Goal: Obtain resource: Download file/media

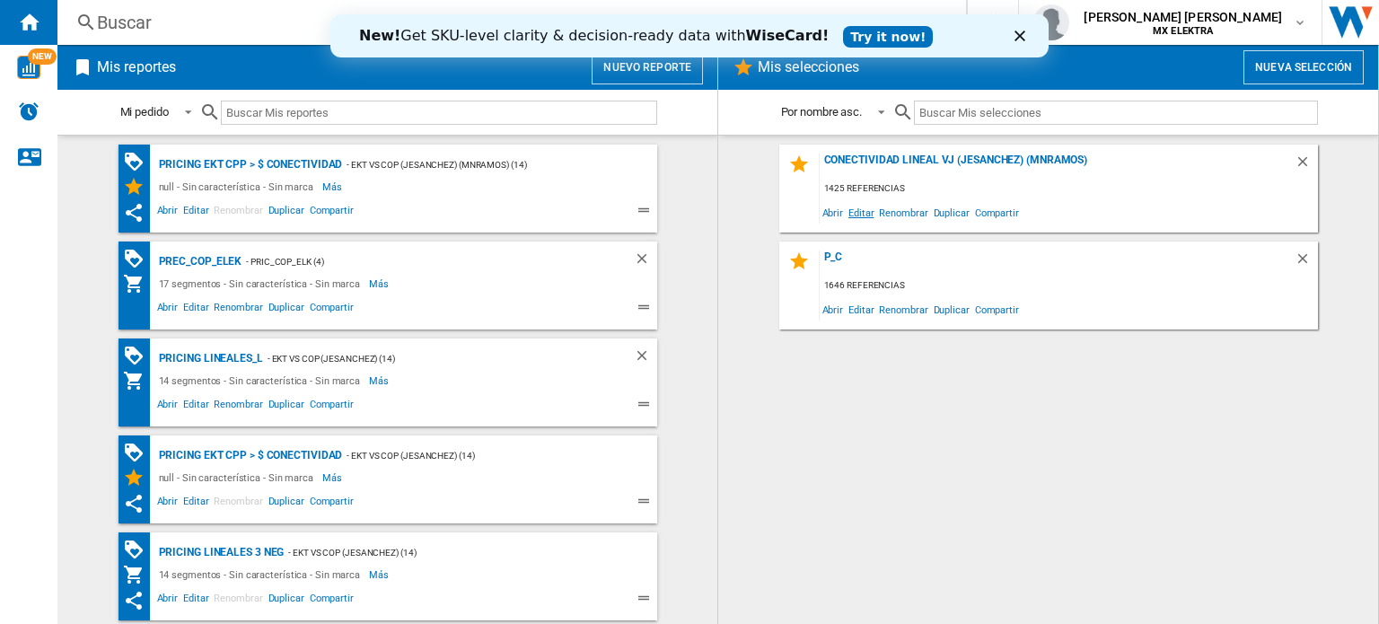
click at [854, 212] on span "Editar" at bounding box center [860, 212] width 31 height 24
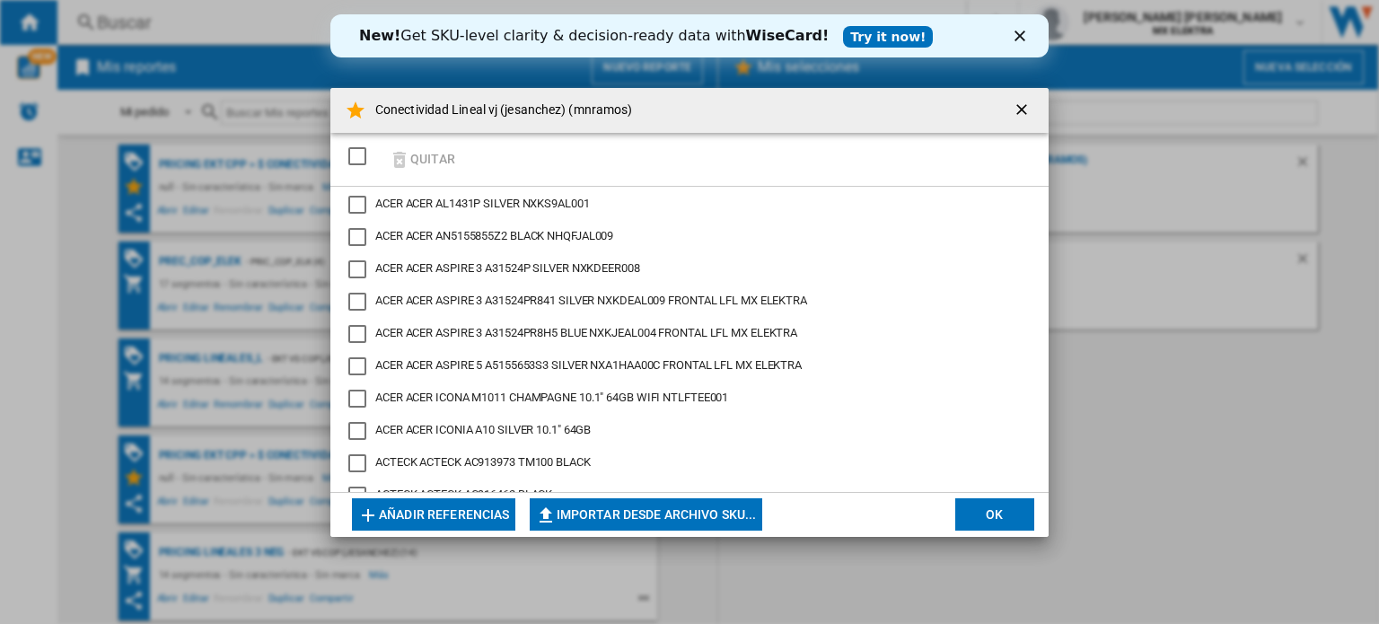
click at [612, 508] on button "Importar desde archivo SKU..." at bounding box center [646, 514] width 232 height 32
type input "**********"
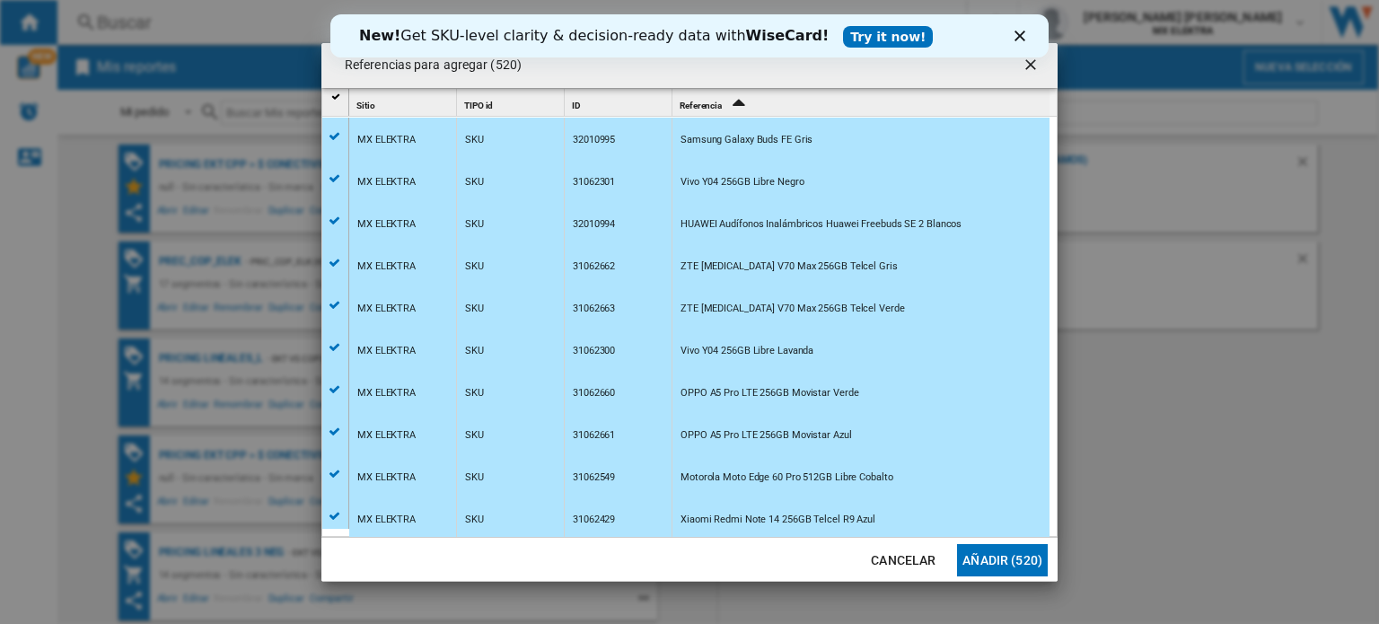
click at [1020, 552] on button "Añadir (520)" at bounding box center [1002, 560] width 91 height 32
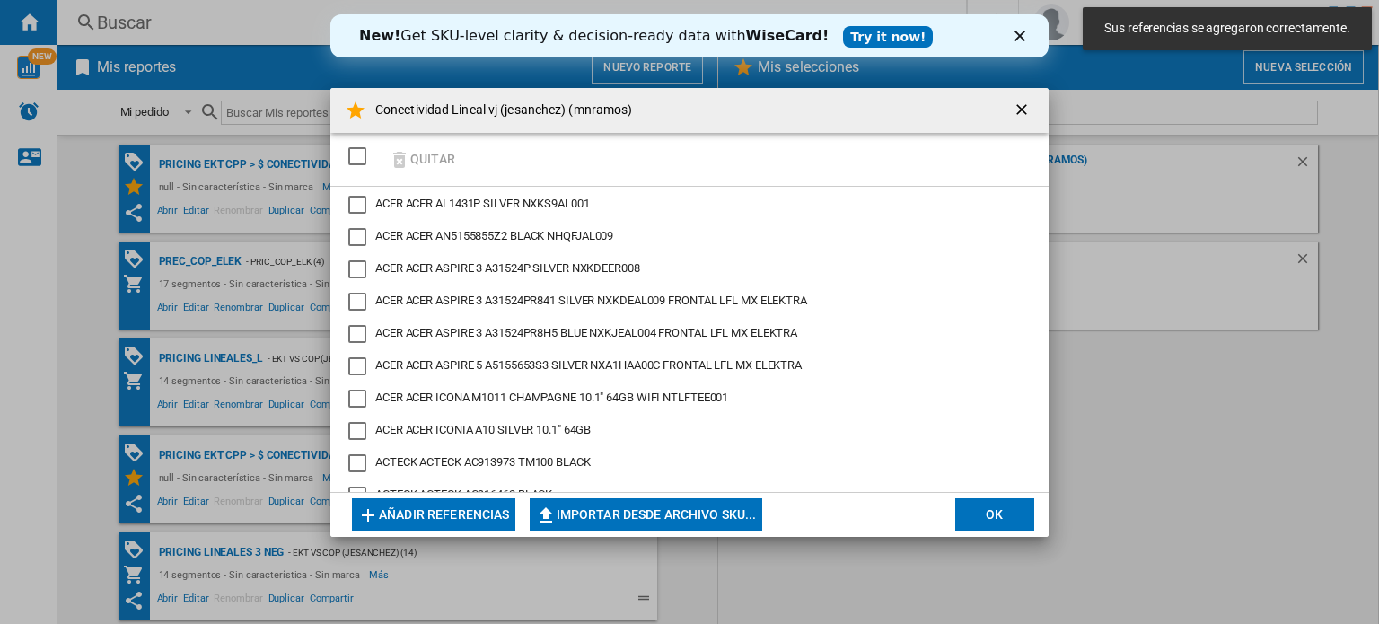
click at [994, 523] on button "OK" at bounding box center [994, 514] width 79 height 32
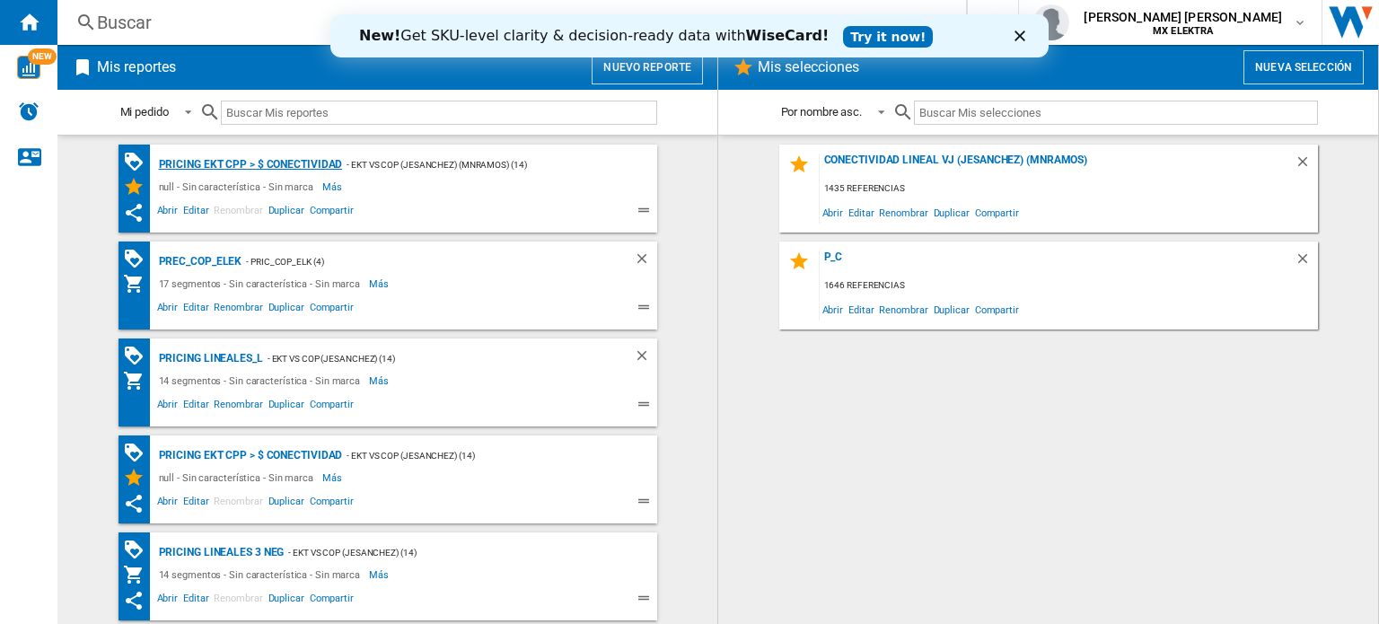
click at [224, 156] on div "Pricing EKT CPP > $ Conectividad" at bounding box center [248, 164] width 188 height 22
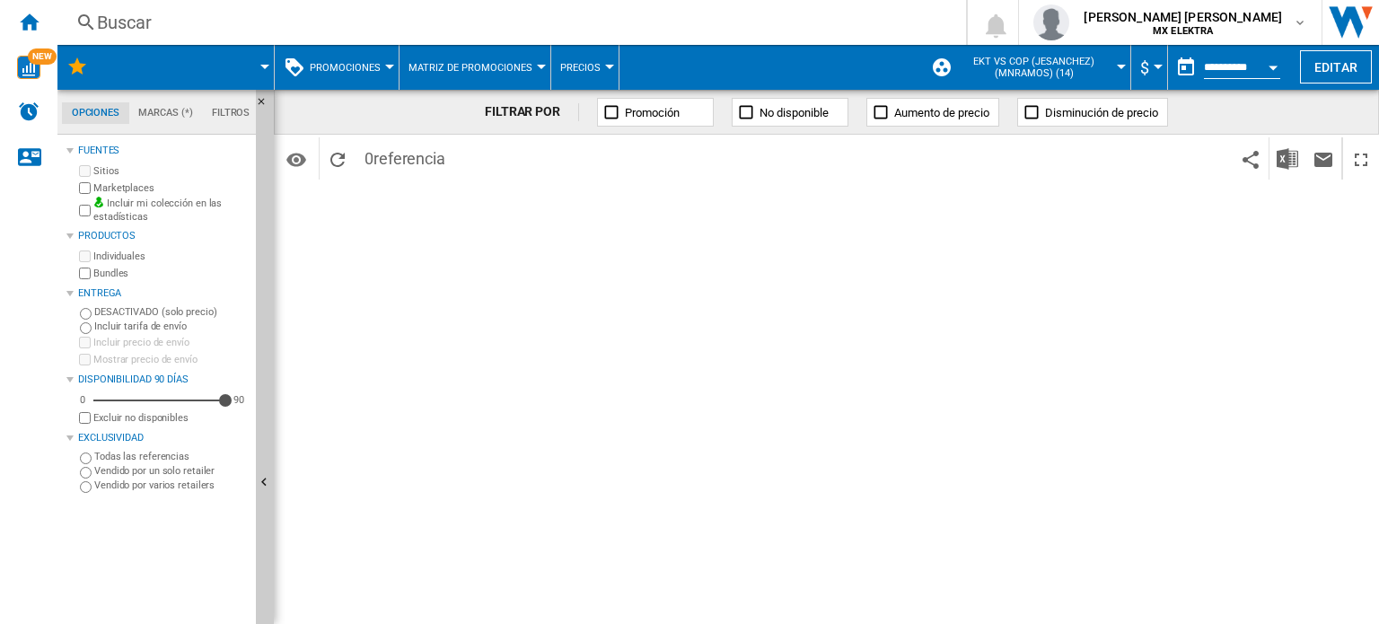
click at [223, 64] on span at bounding box center [192, 67] width 145 height 45
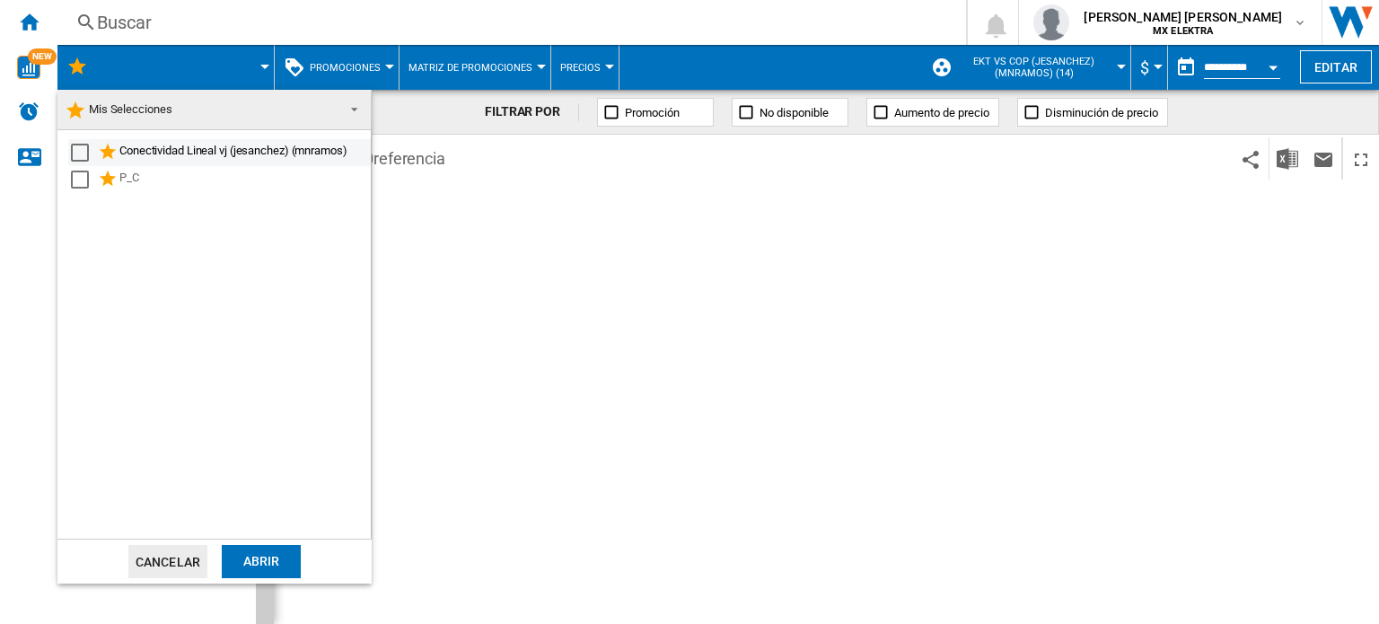
click at [86, 153] on div "Select" at bounding box center [80, 153] width 18 height 18
click at [266, 560] on div "Abrir" at bounding box center [261, 561] width 79 height 33
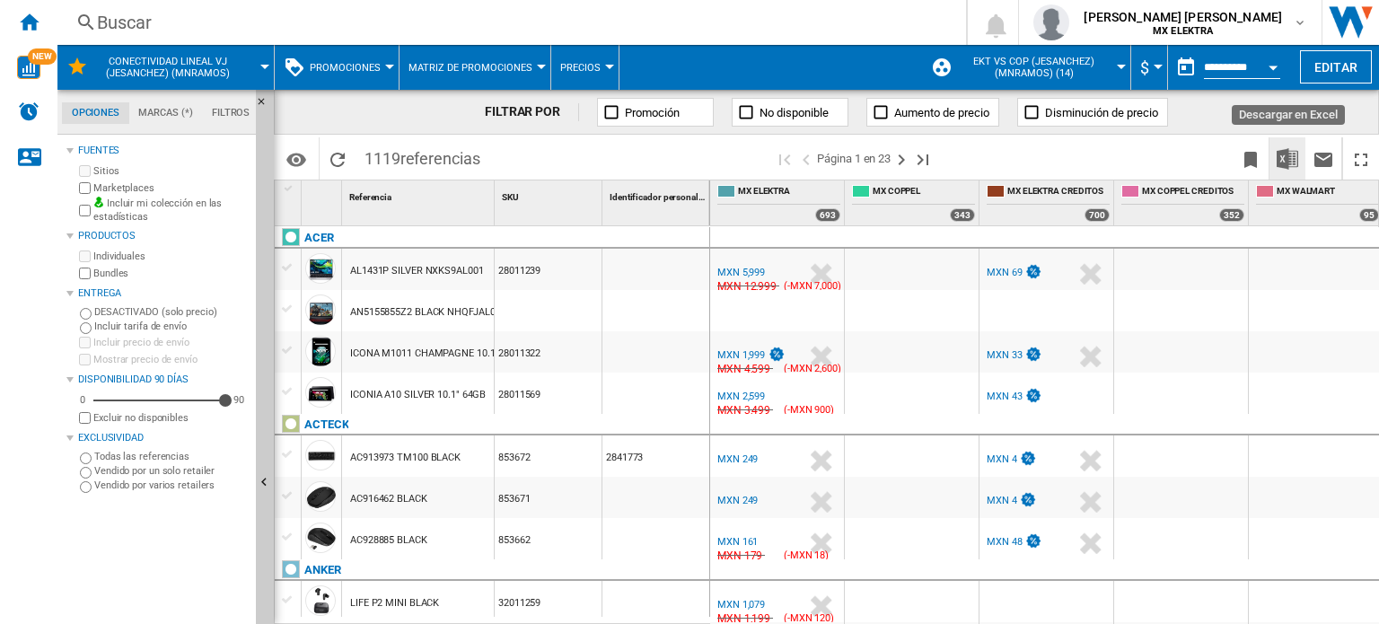
click at [1293, 157] on img "Descargar en Excel" at bounding box center [1287, 159] width 22 height 22
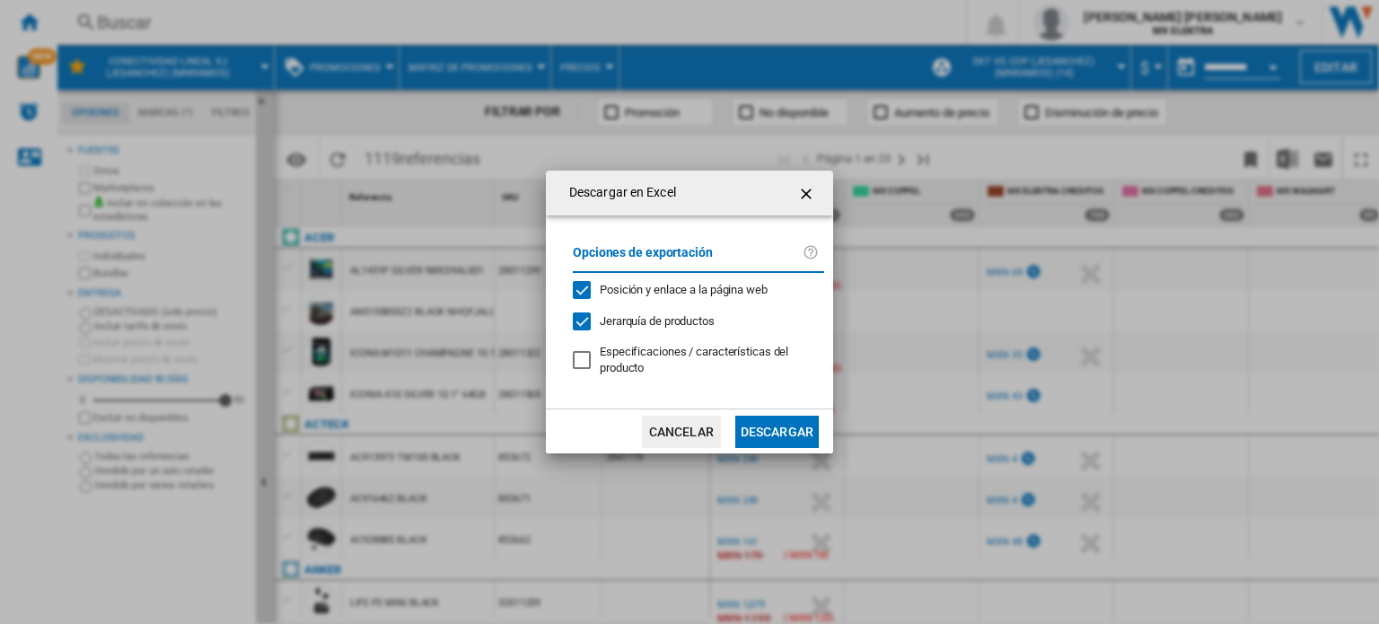
click at [772, 419] on button "Descargar" at bounding box center [776, 432] width 83 height 32
